Goal: Find contact information: Find contact information

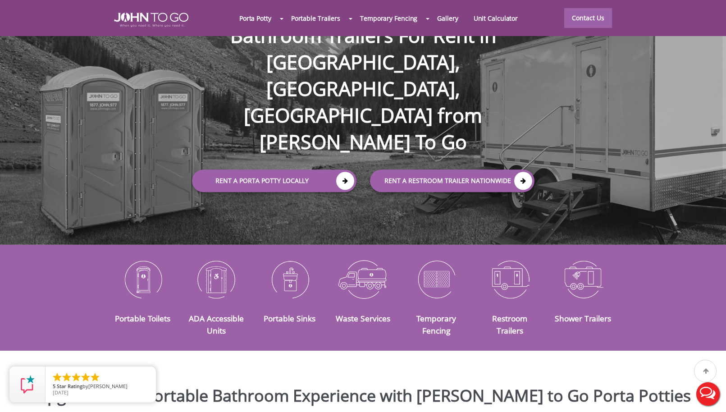
scroll to position [85, 0]
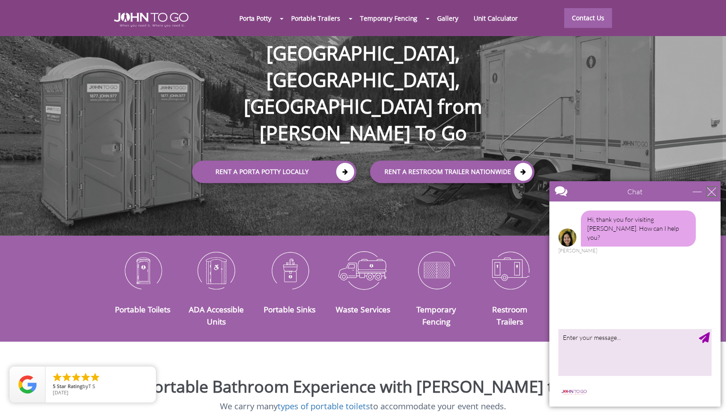
click at [711, 192] on div "close" at bounding box center [711, 191] width 9 height 9
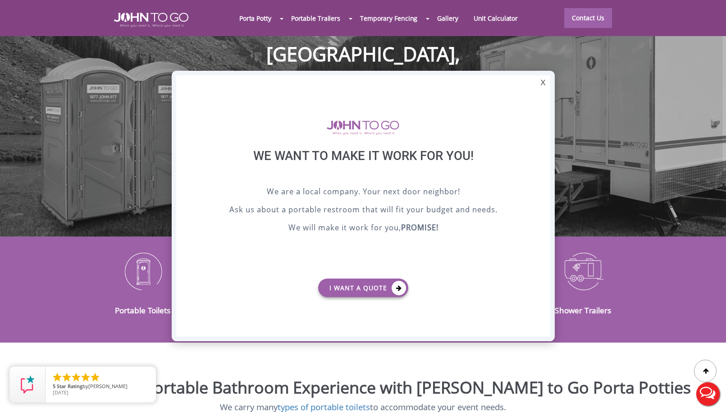
scroll to position [0, 0]
click at [540, 85] on div "X" at bounding box center [543, 82] width 14 height 15
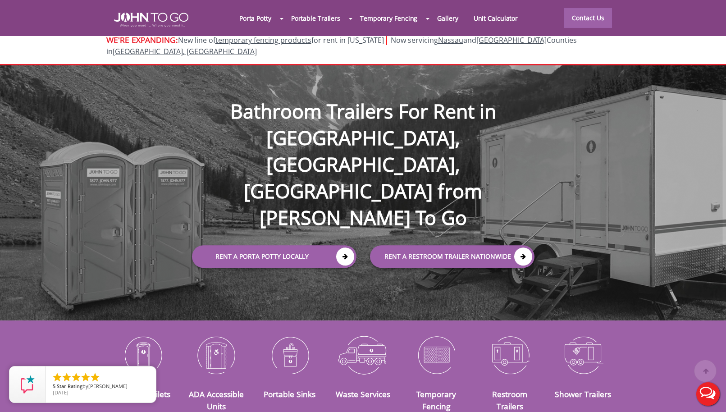
scroll to position [25, 0]
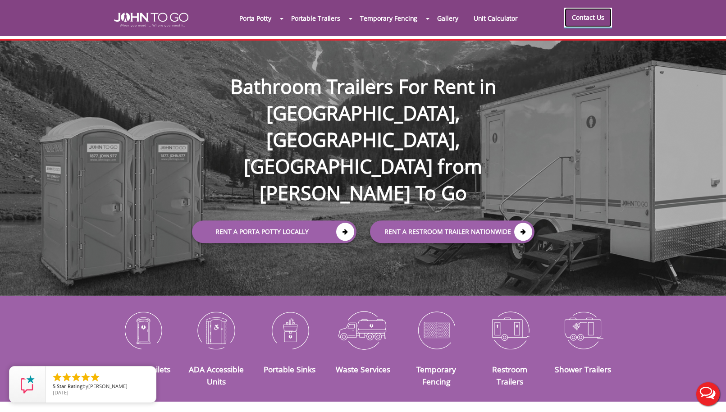
click at [594, 23] on link "Contact Us" at bounding box center [588, 18] width 48 height 20
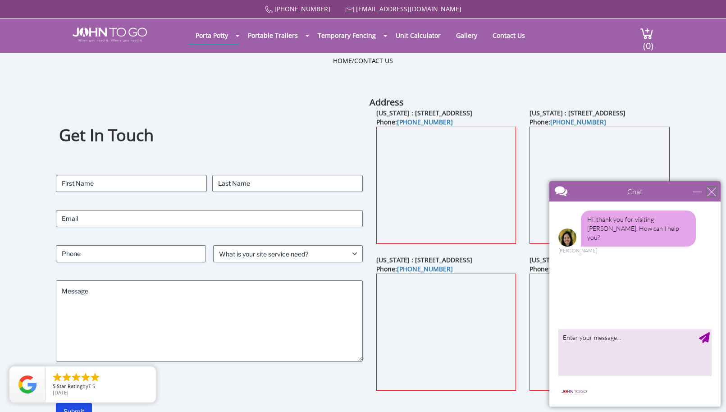
click at [714, 193] on div "close" at bounding box center [711, 191] width 9 height 9
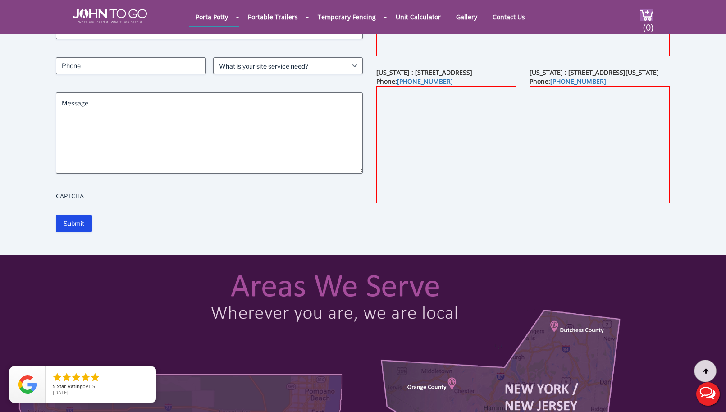
scroll to position [155, 0]
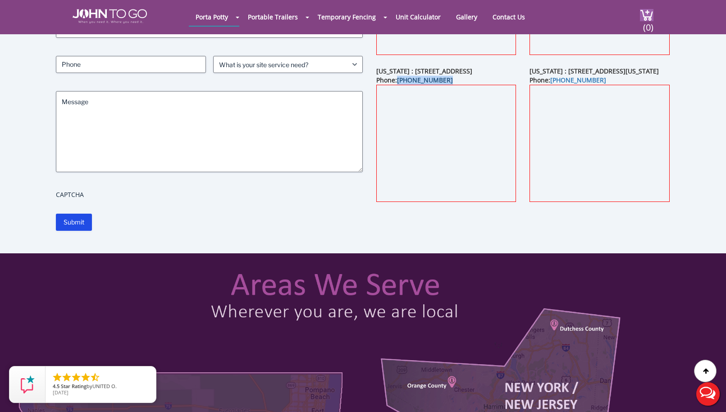
drag, startPoint x: 446, startPoint y: 96, endPoint x: 436, endPoint y: 100, distance: 10.5
click at [399, 99] on div "[US_STATE] : [STREET_ADDRESS] Phone: [PHONE_NUMBER]" at bounding box center [446, 140] width 154 height 147
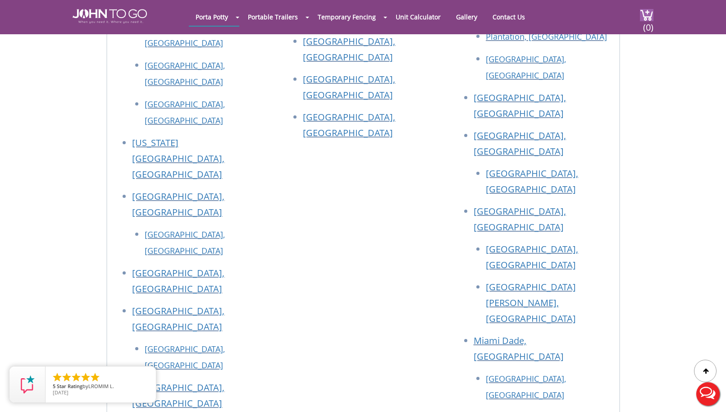
scroll to position [1117, 0]
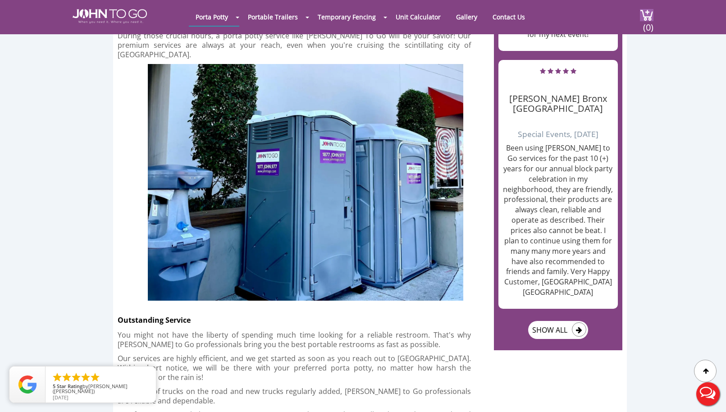
scroll to position [1244, 0]
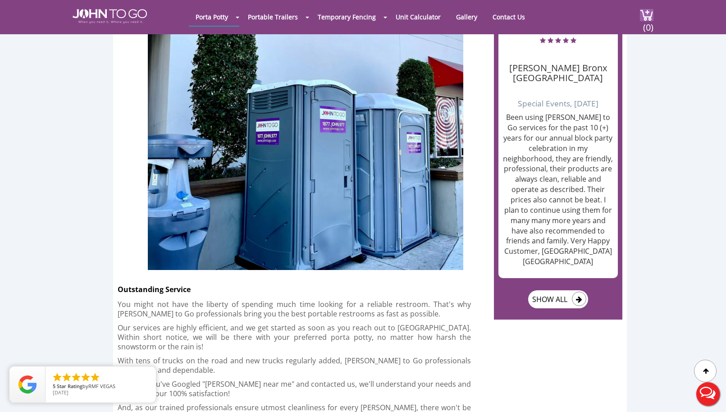
drag, startPoint x: 46, startPoint y: 125, endPoint x: 20, endPoint y: 105, distance: 32.1
